Goal: Obtain resource: Download file/media

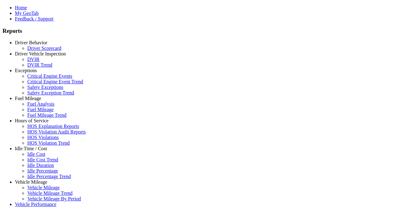
click at [36, 45] on link "Driver Behavior" at bounding box center [31, 42] width 32 height 5
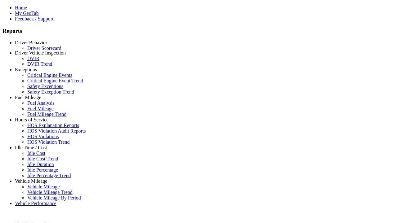
scroll to position [2, 0]
click at [40, 50] on link "Driver Scorecard" at bounding box center [44, 46] width 34 height 5
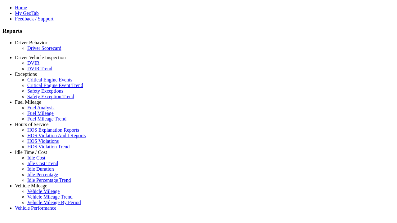
type input "**********"
